Goal: Information Seeking & Learning: Find specific fact

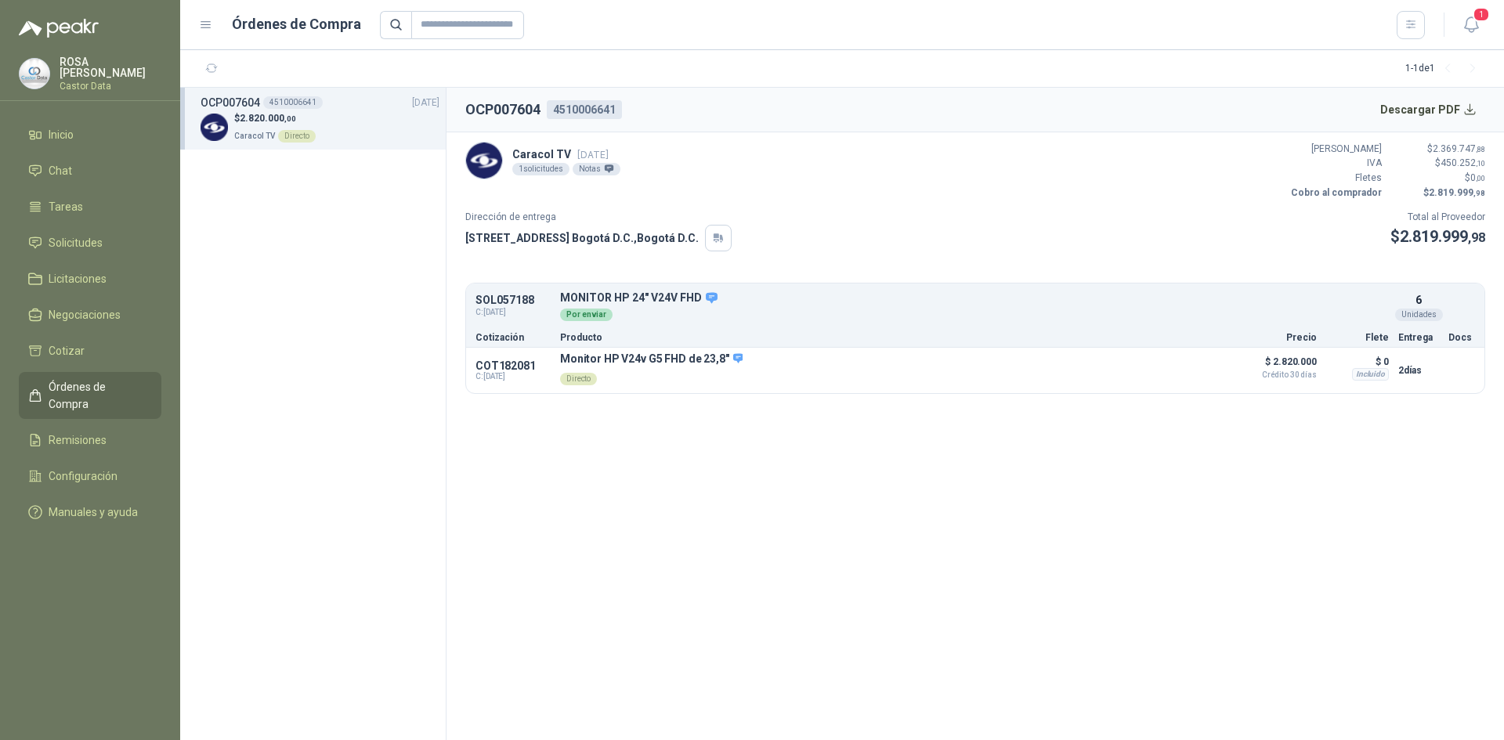
click at [78, 386] on span "Órdenes de Compra" at bounding box center [98, 395] width 98 height 34
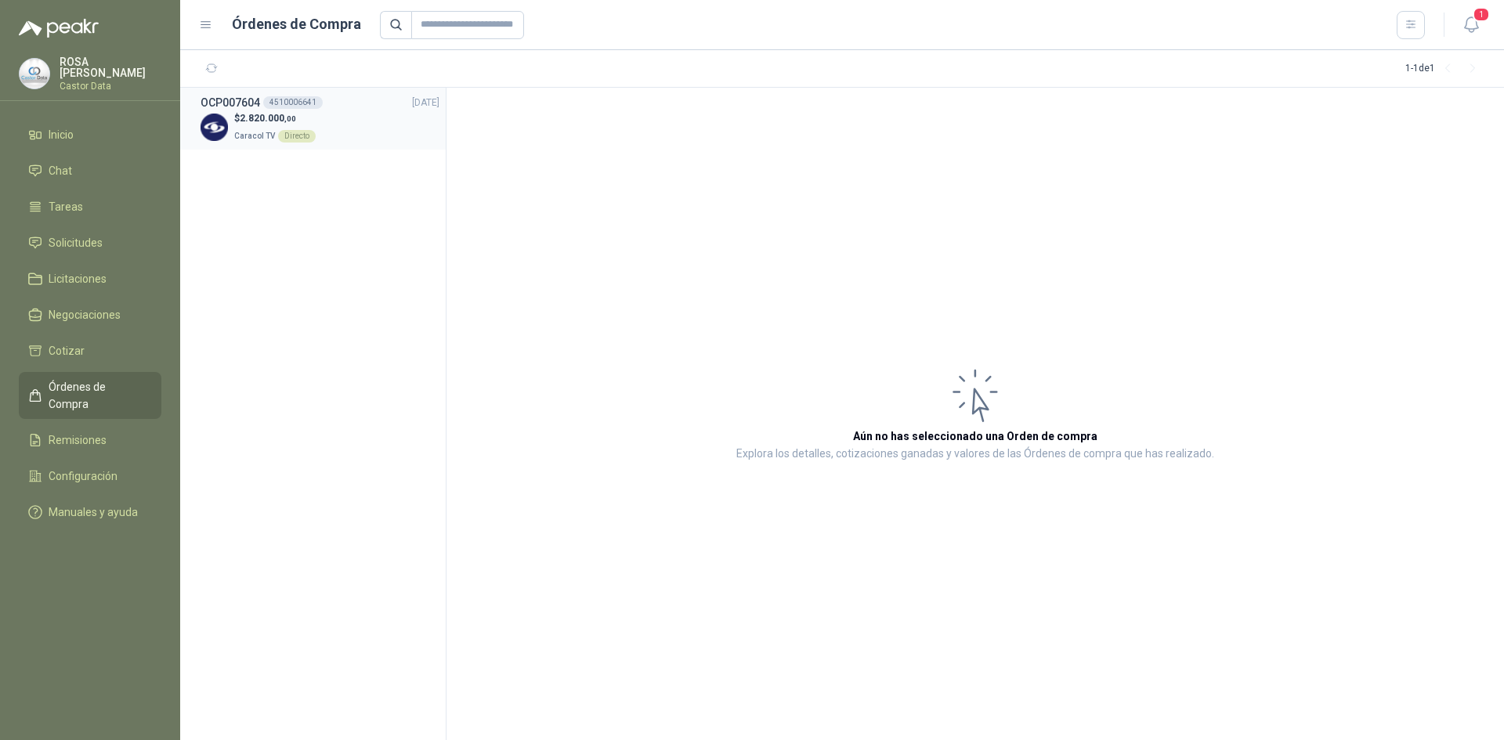
click at [297, 118] on p "$ 2.820.000 ,00" at bounding box center [274, 118] width 81 height 15
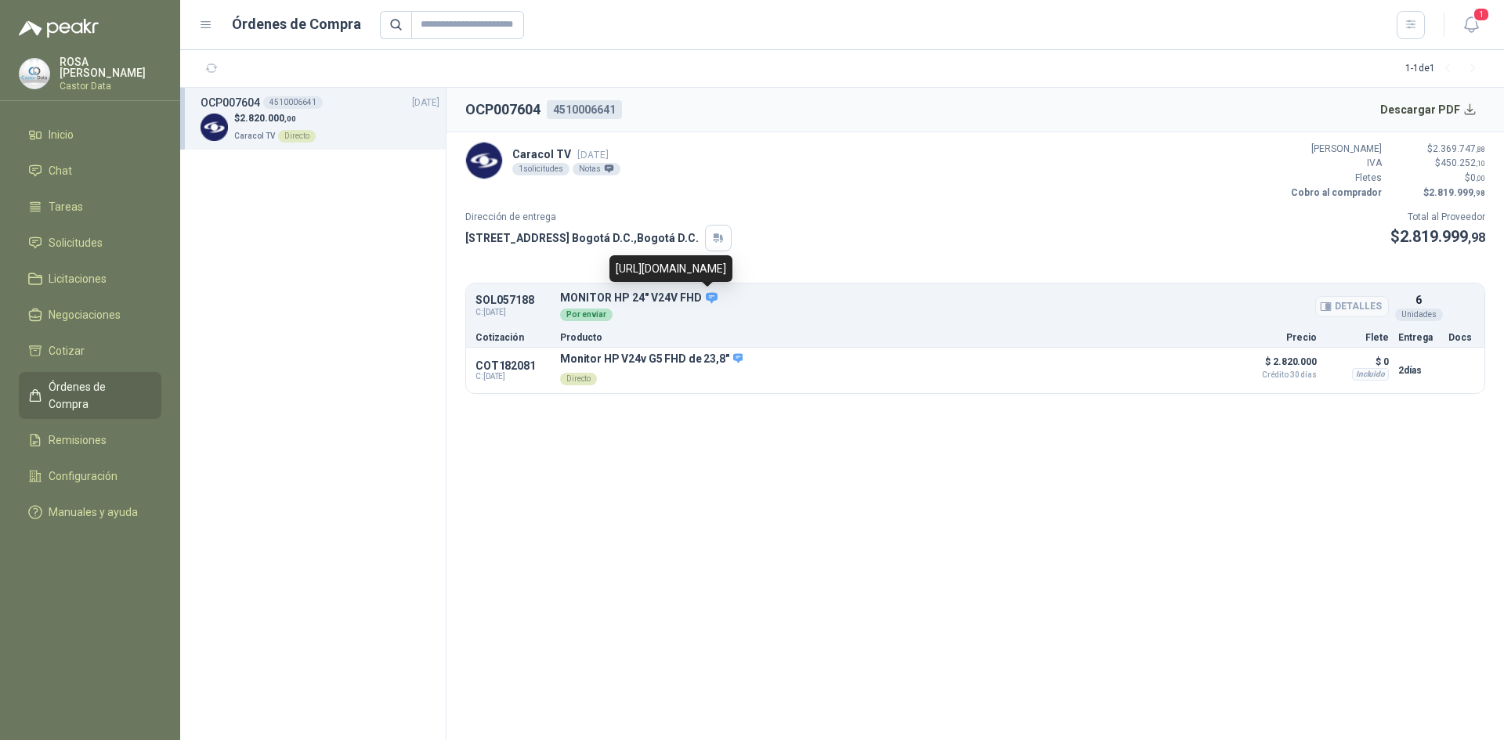
click at [706, 298] on icon at bounding box center [712, 298] width 14 height 14
click at [502, 300] on p "SOL057188" at bounding box center [513, 301] width 75 height 12
copy p "SOL057188"
click at [576, 358] on p "Monitor HP V24v G5 FHD de 23,8"" at bounding box center [651, 360] width 183 height 14
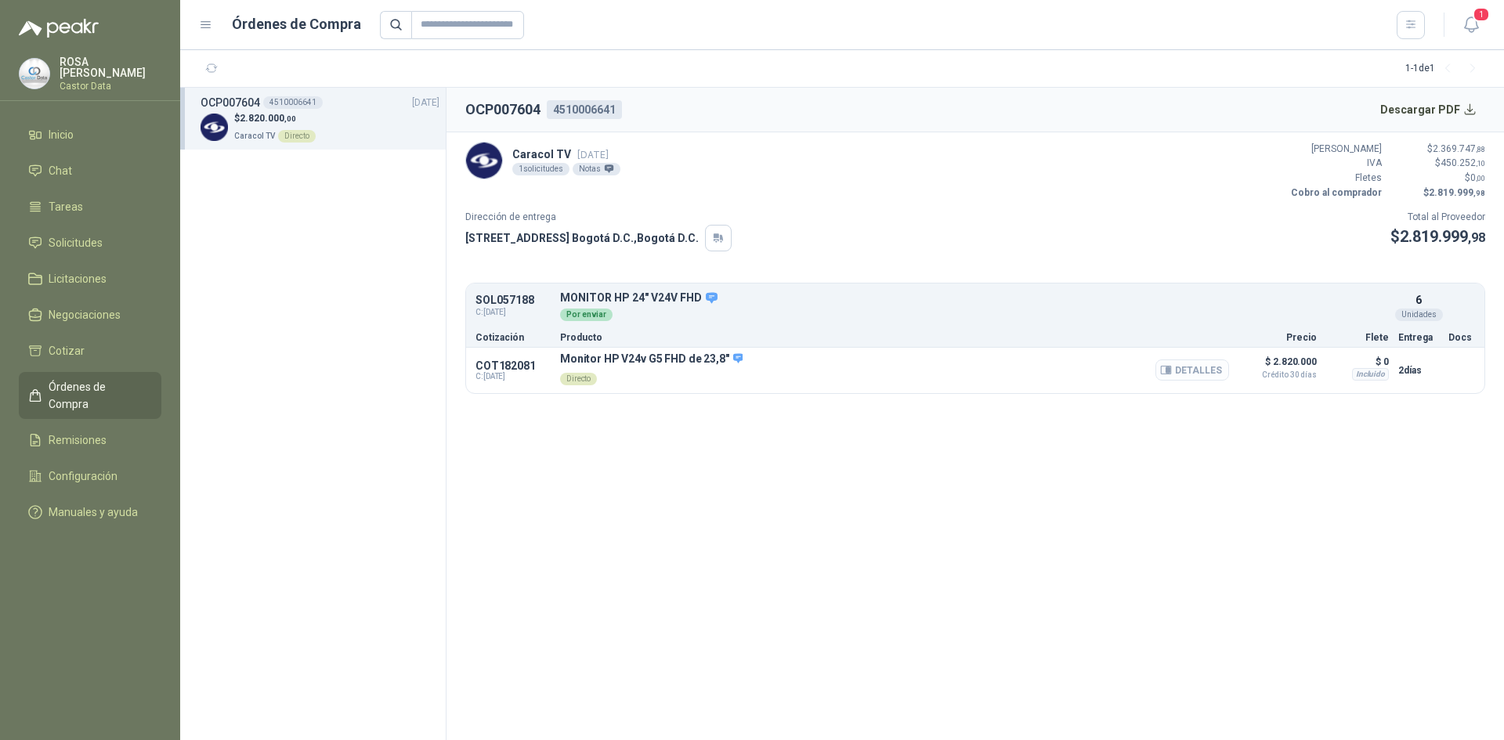
click at [1199, 378] on button "Detalles" at bounding box center [1192, 370] width 74 height 21
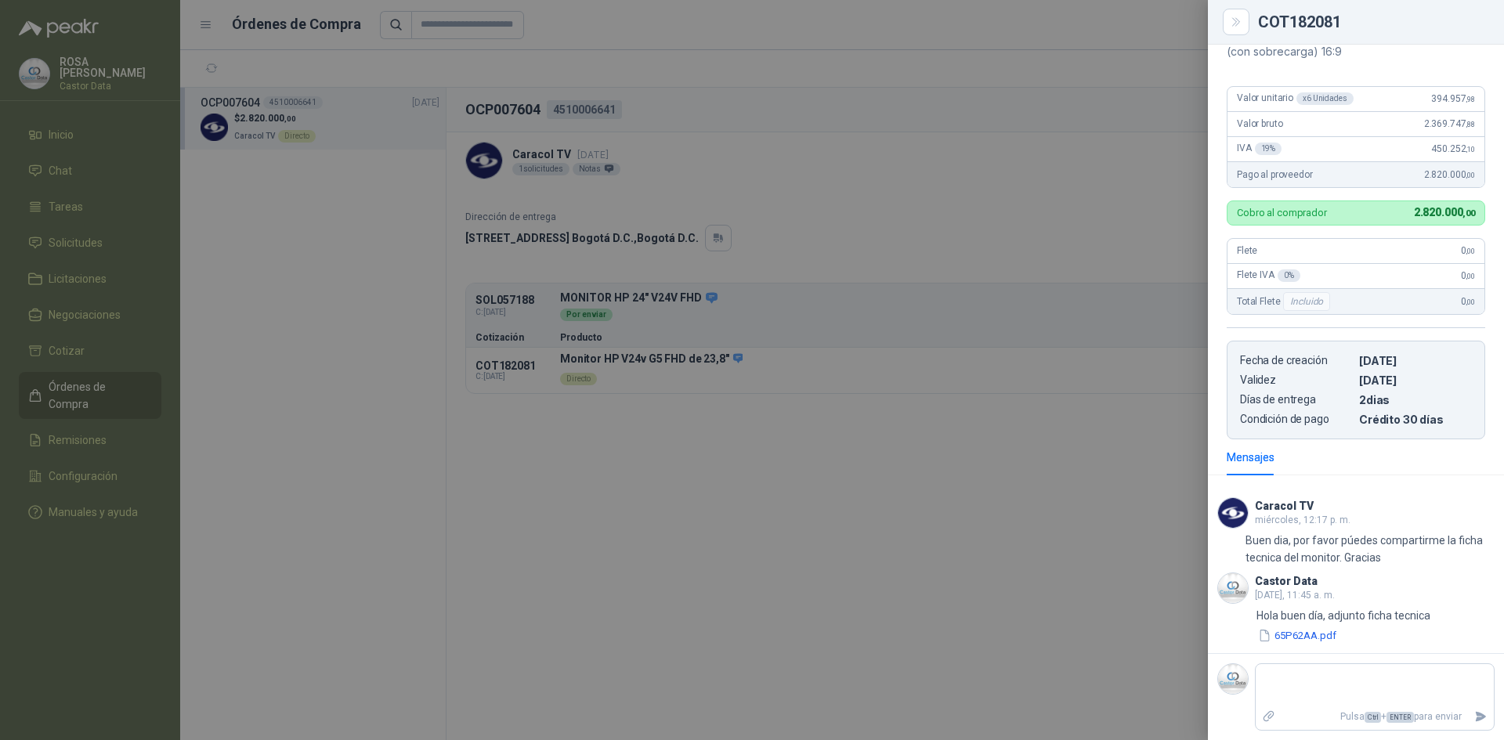
scroll to position [184, 0]
click at [655, 299] on div at bounding box center [752, 370] width 1504 height 740
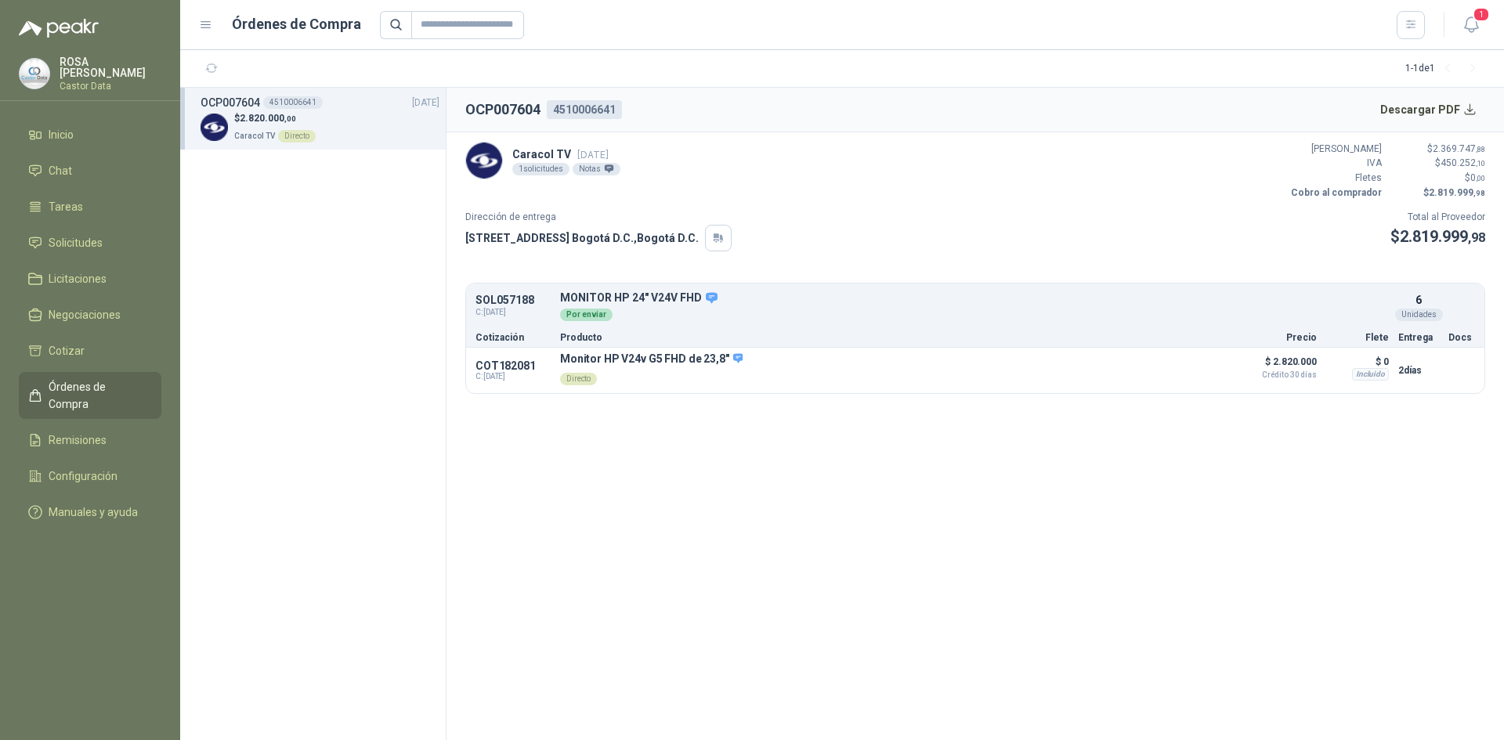
click at [672, 302] on p "MONITOR HP 24" V24V FHD" at bounding box center [974, 298] width 829 height 14
click at [1358, 308] on button "Detalles" at bounding box center [1352, 306] width 74 height 21
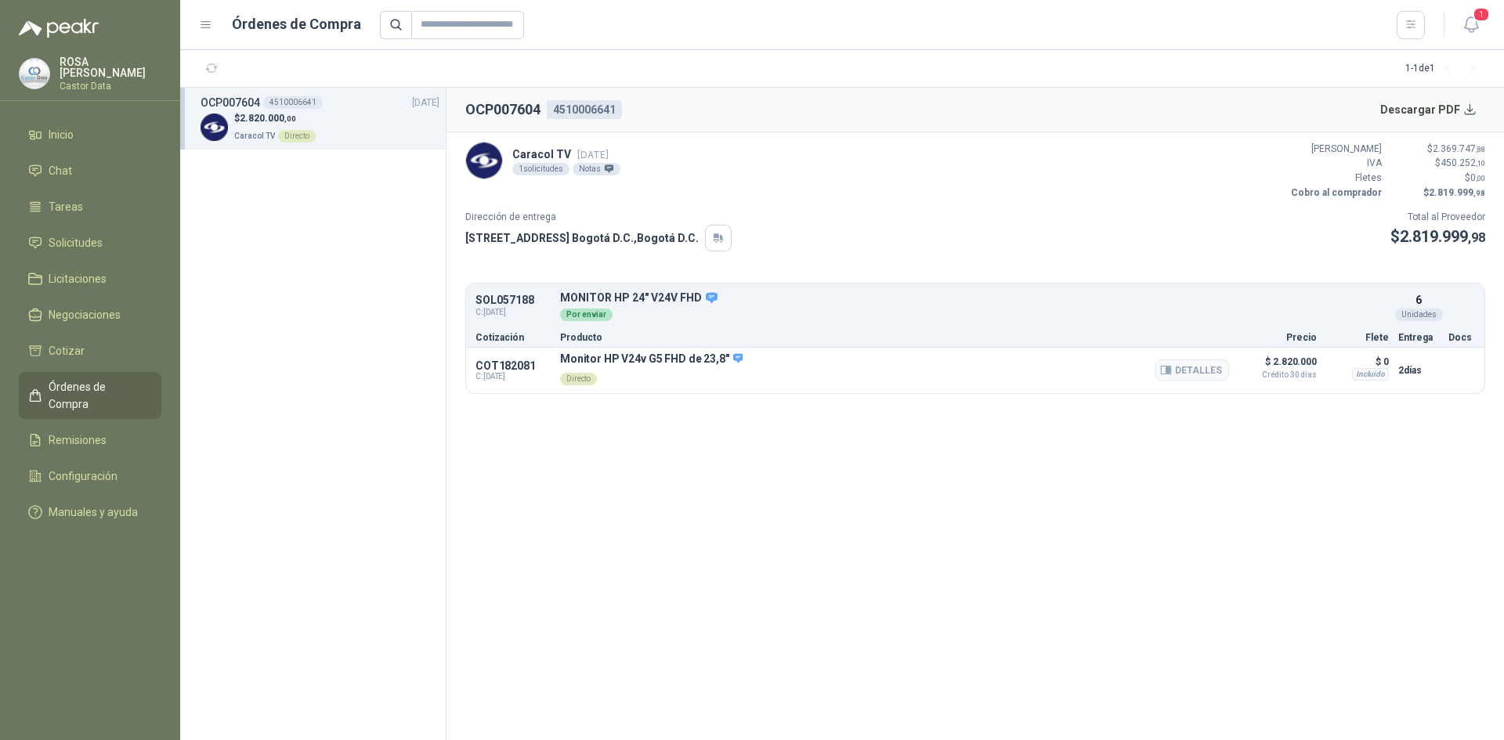
click at [587, 382] on div "Directo" at bounding box center [578, 379] width 37 height 13
click at [1472, 107] on button "Descargar PDF" at bounding box center [1429, 109] width 114 height 31
click at [574, 318] on div "Por enviar" at bounding box center [586, 315] width 52 height 13
click at [584, 382] on div "Directo" at bounding box center [578, 379] width 37 height 13
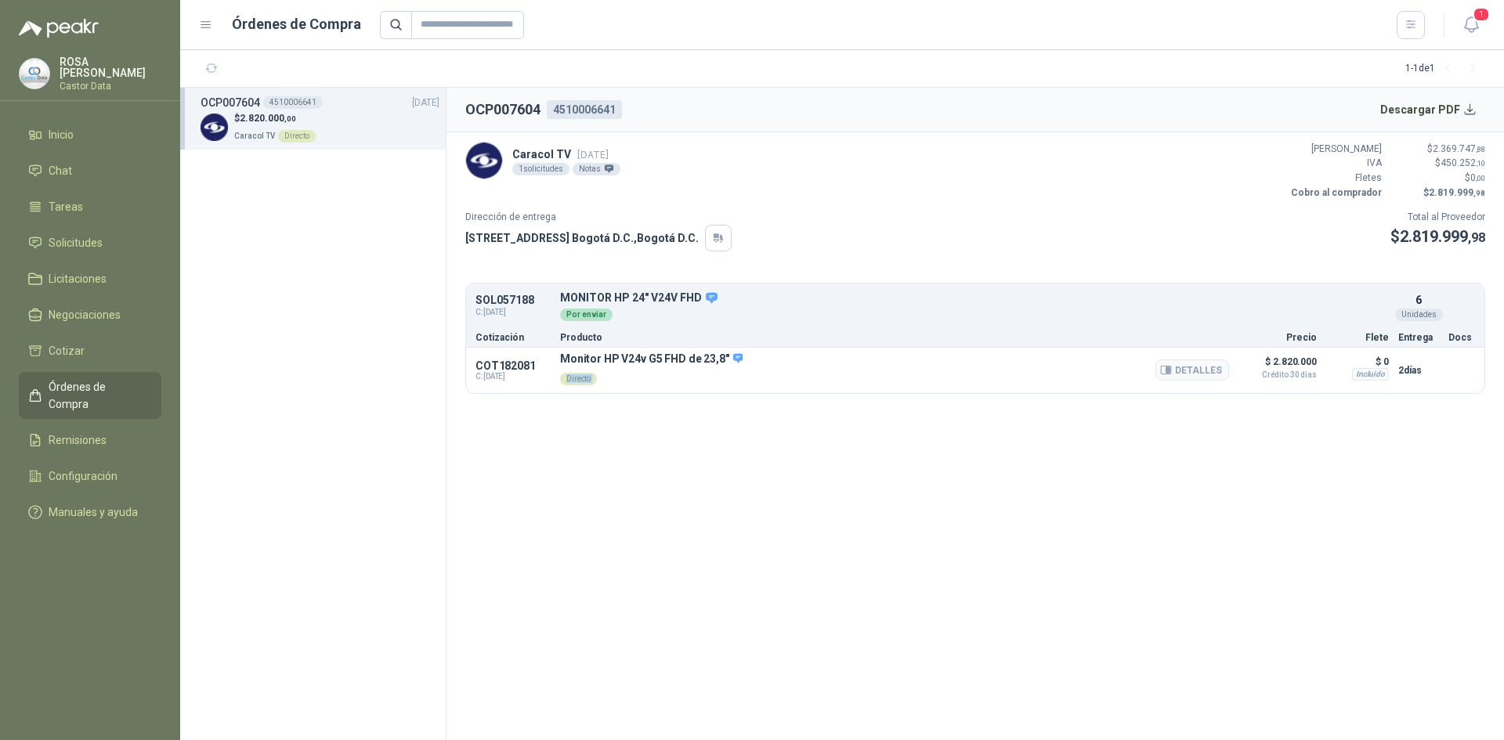
click at [584, 382] on div "Directo" at bounding box center [578, 379] width 37 height 13
click at [1192, 374] on button "Detalles" at bounding box center [1192, 370] width 74 height 21
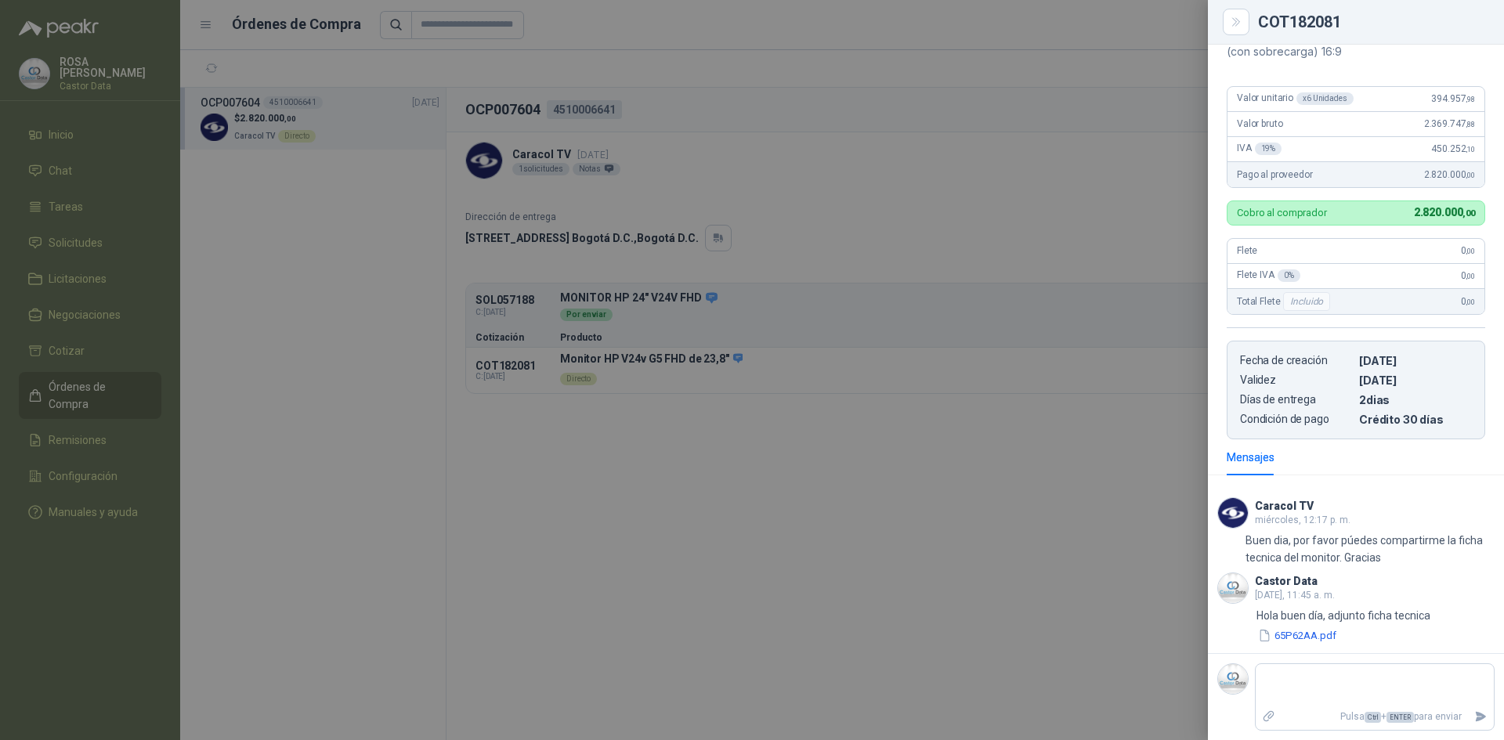
click at [1122, 311] on div at bounding box center [752, 370] width 1504 height 740
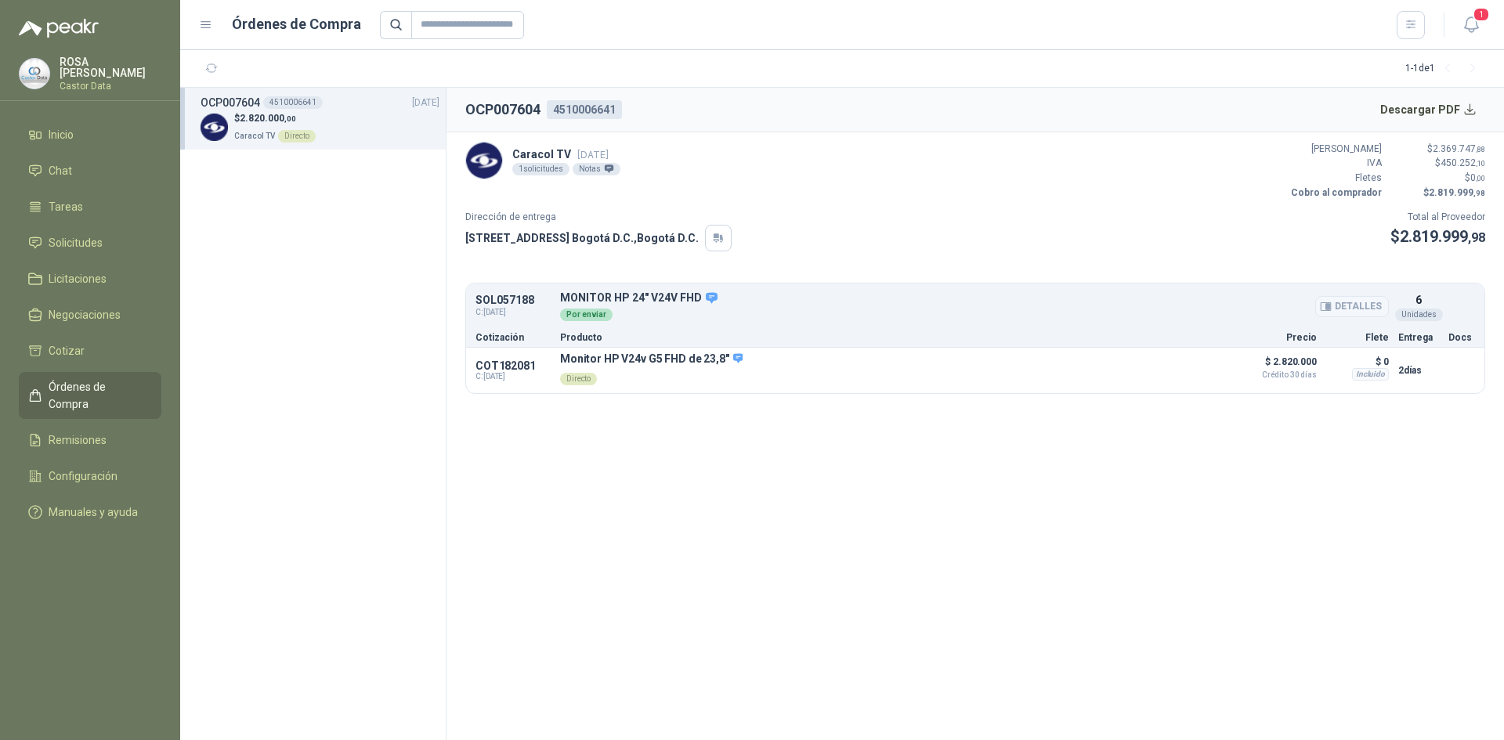
click at [1330, 305] on icon "button" at bounding box center [1328, 307] width 4 height 6
click at [77, 244] on span "Solicitudes" at bounding box center [76, 242] width 54 height 17
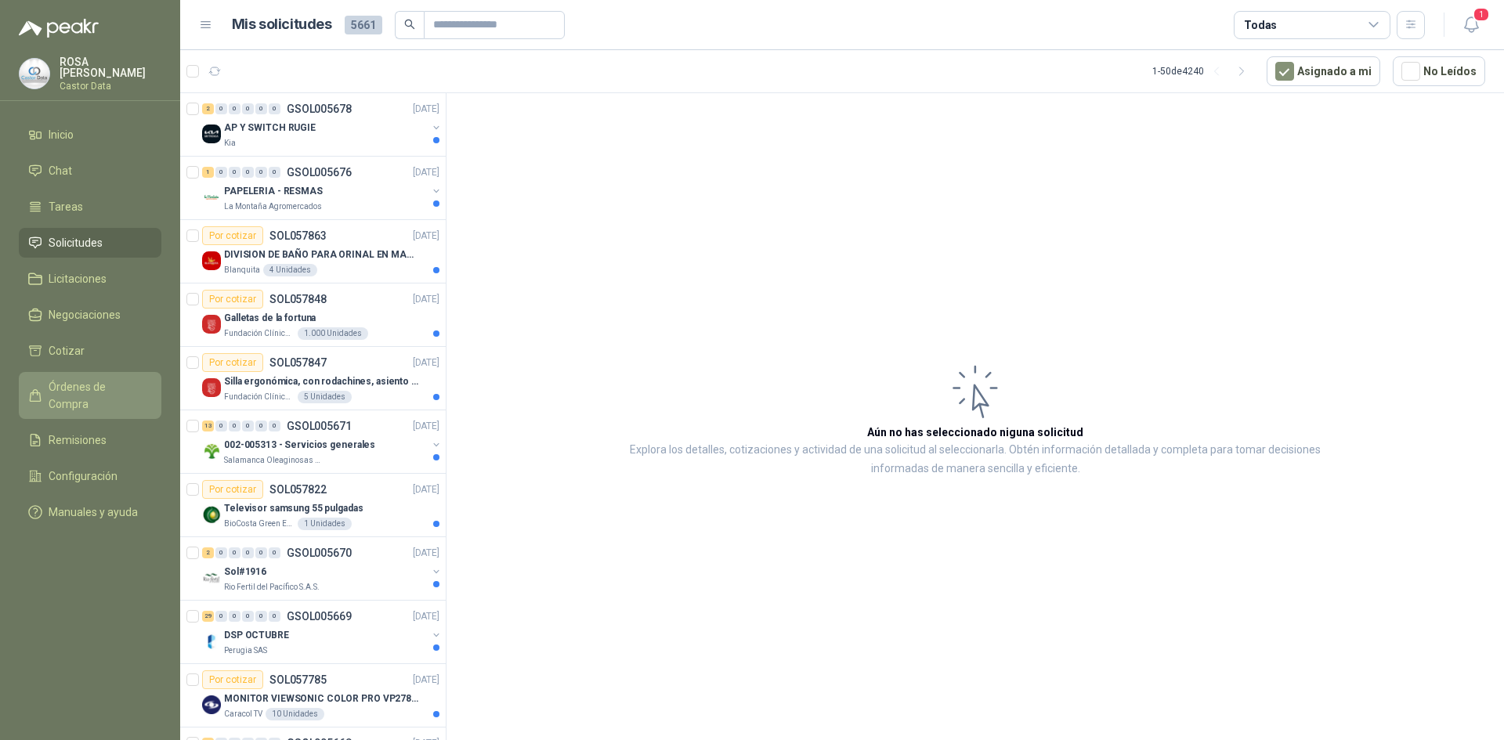
click at [85, 385] on span "Órdenes de Compra" at bounding box center [98, 395] width 98 height 34
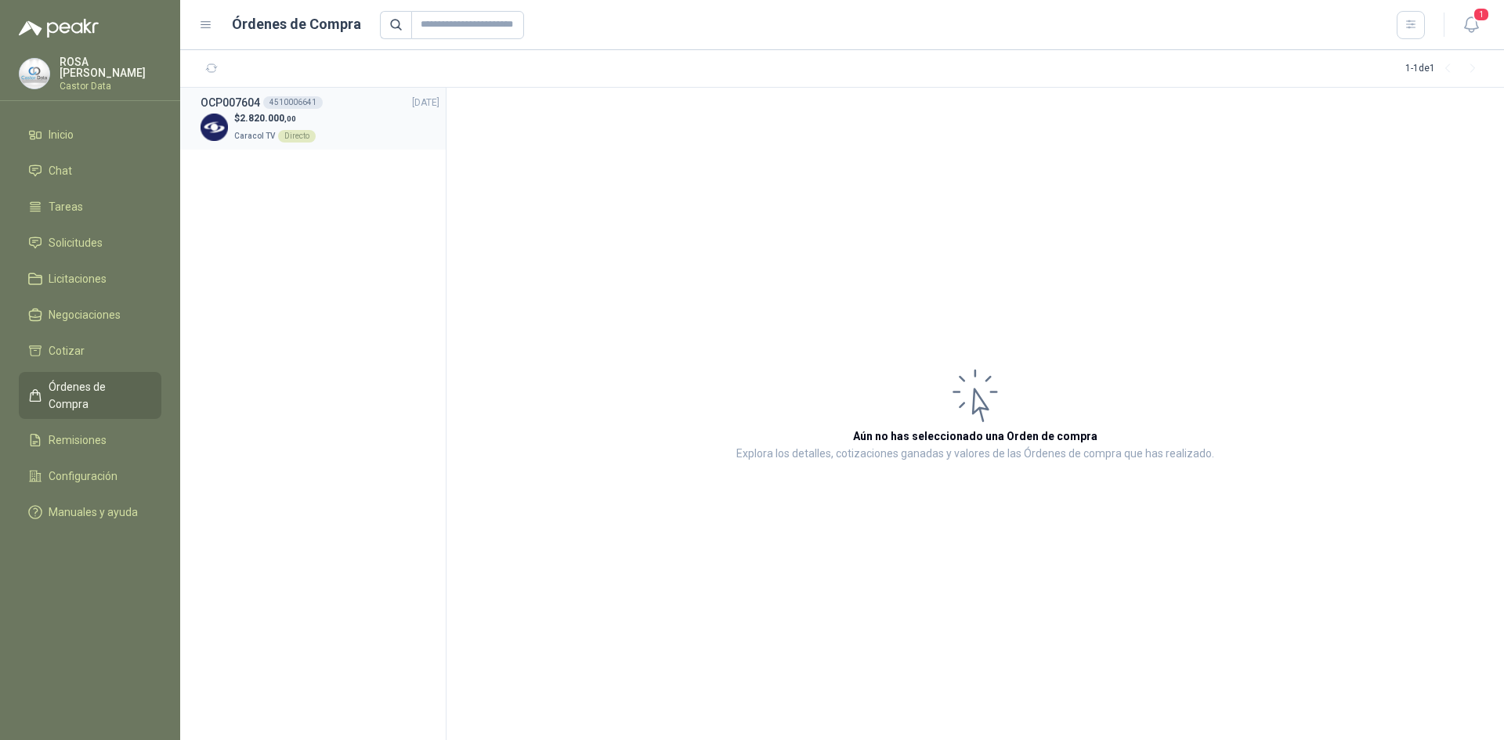
click at [347, 117] on div "$ 2.820.000 ,00 Caracol TV Directo" at bounding box center [320, 127] width 239 height 32
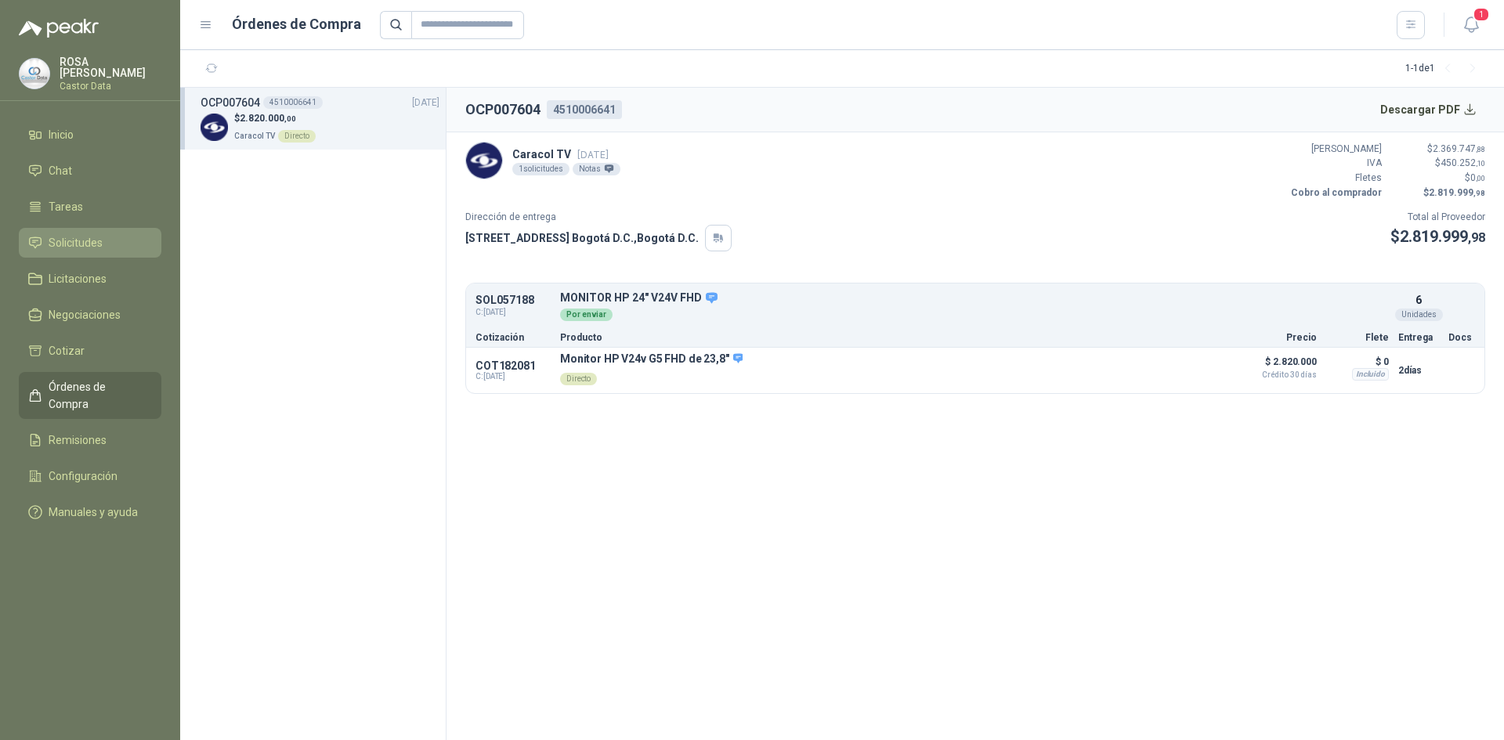
click at [63, 234] on span "Solicitudes" at bounding box center [76, 242] width 54 height 17
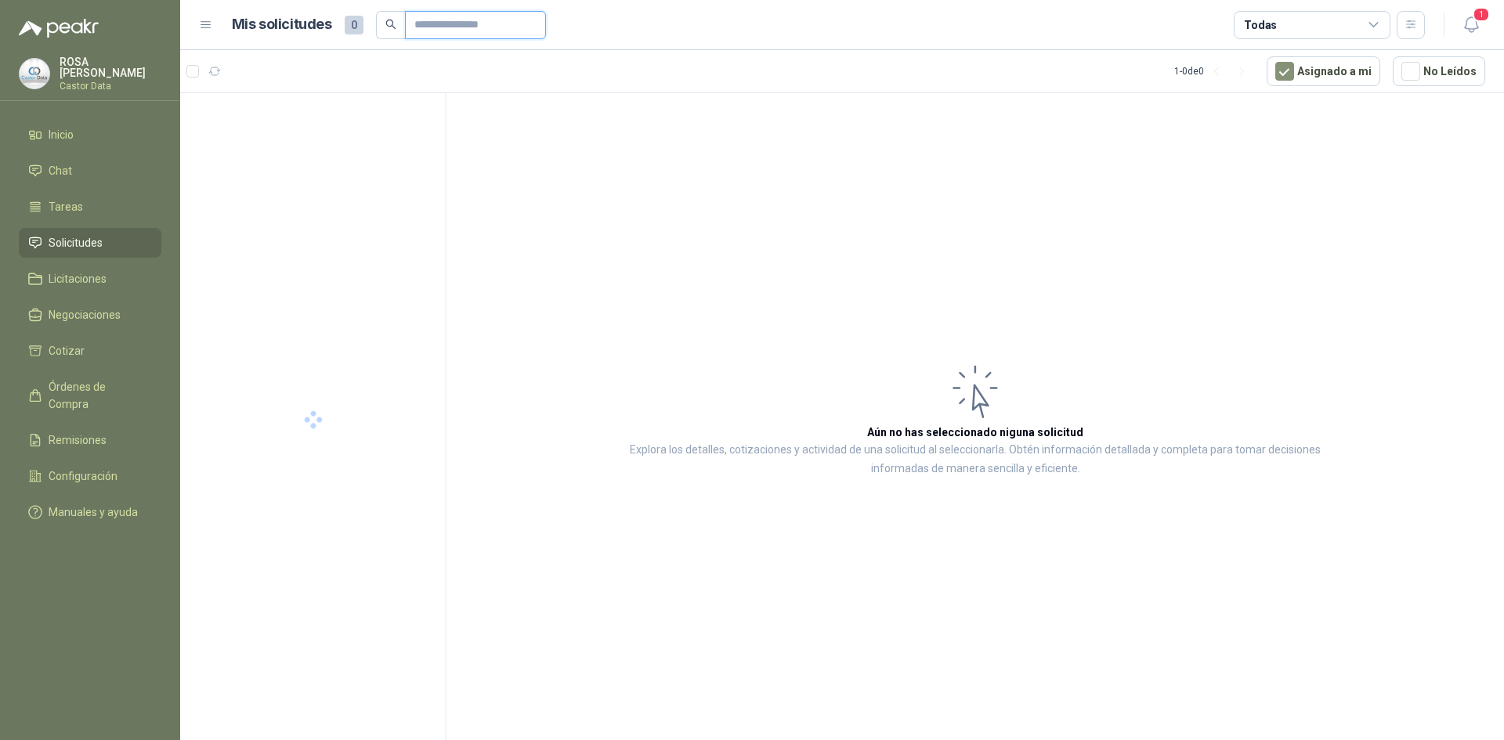
click at [468, 21] on input "text" at bounding box center [469, 25] width 110 height 27
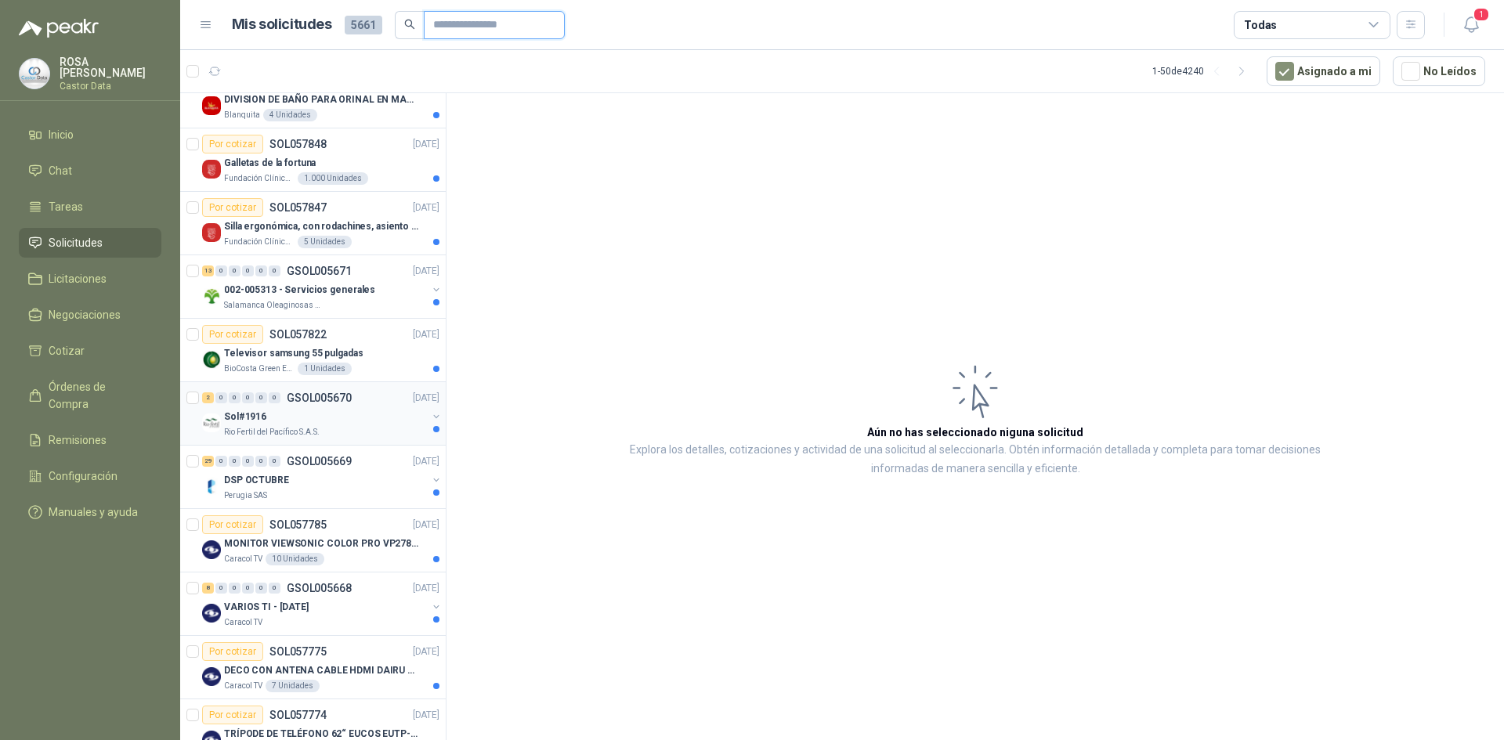
scroll to position [157, 0]
click at [367, 544] on p "MONITOR VIEWSONIC COLOR PRO VP2786-4K" at bounding box center [321, 542] width 195 height 15
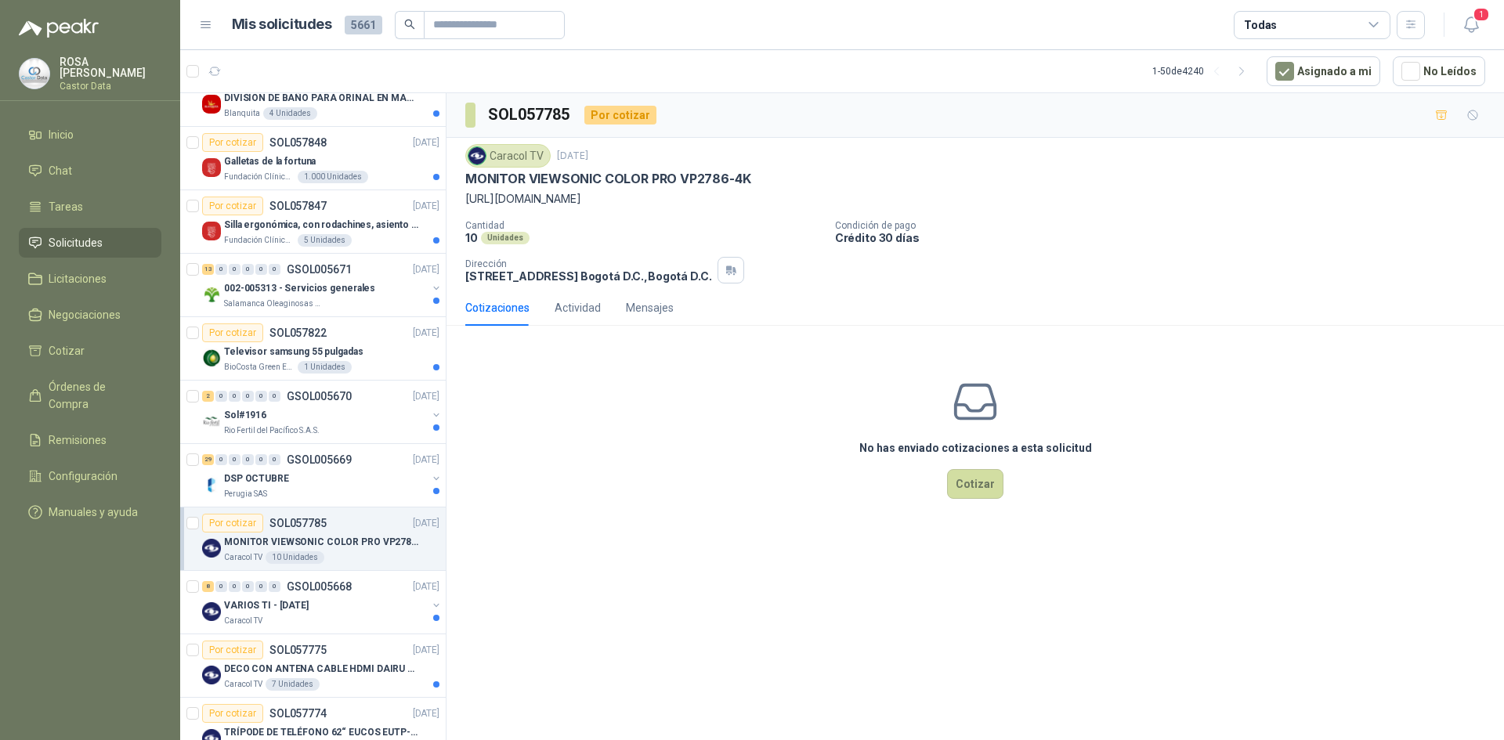
drag, startPoint x: 721, startPoint y: 200, endPoint x: 457, endPoint y: 212, distance: 264.3
click at [457, 212] on div "Caracol TV 26 sept, 2025 MONITOR VIEWSONIC COLOR PRO VP2786-4K https://www.view…" at bounding box center [976, 214] width 1058 height 152
copy p "https://www.viewsonic.com/la/vp2786-4k.html"
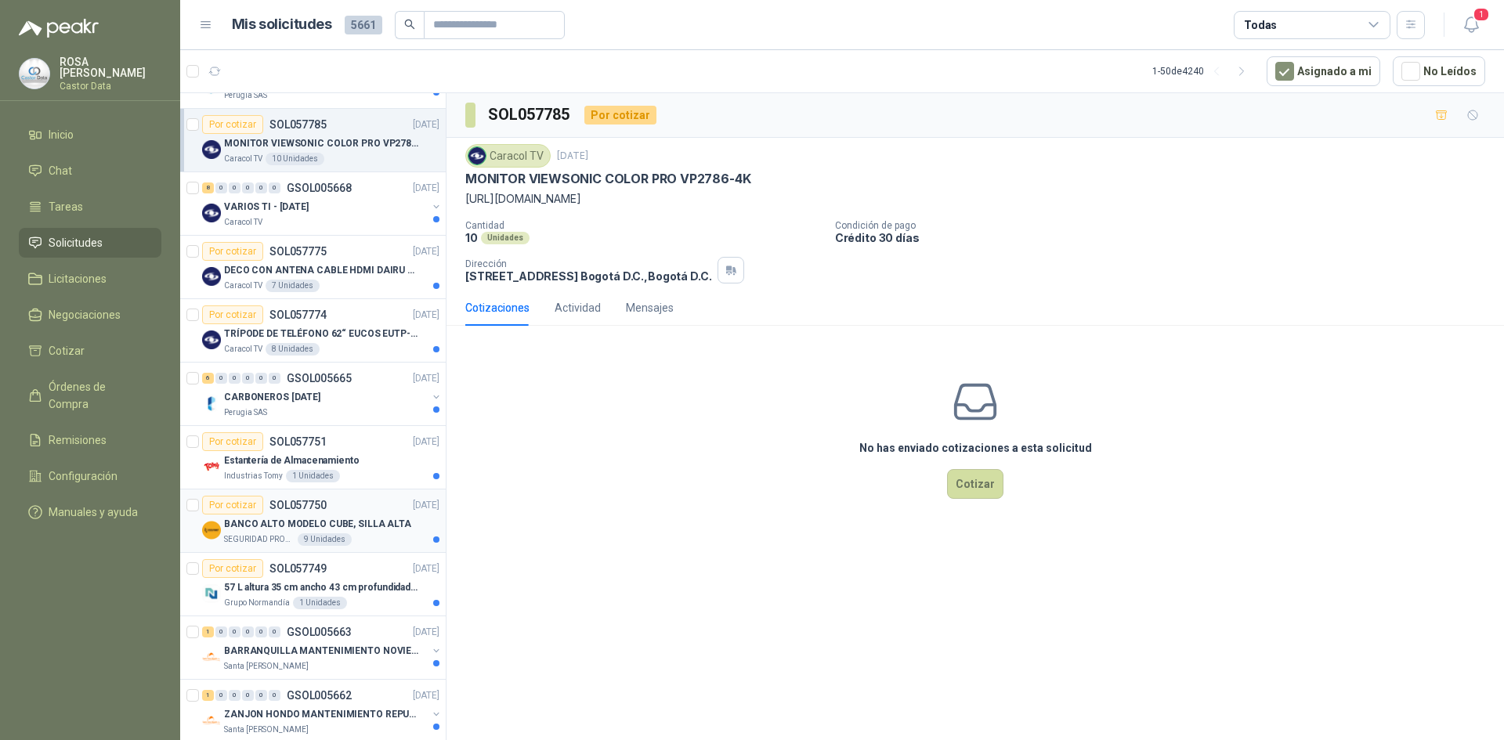
scroll to position [627, 0]
